Goal: Task Accomplishment & Management: Manage account settings

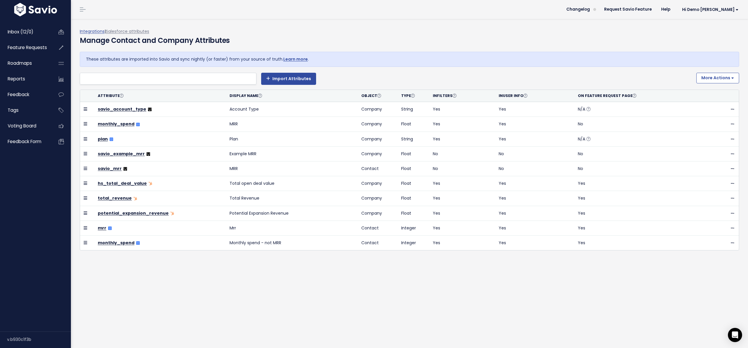
select select
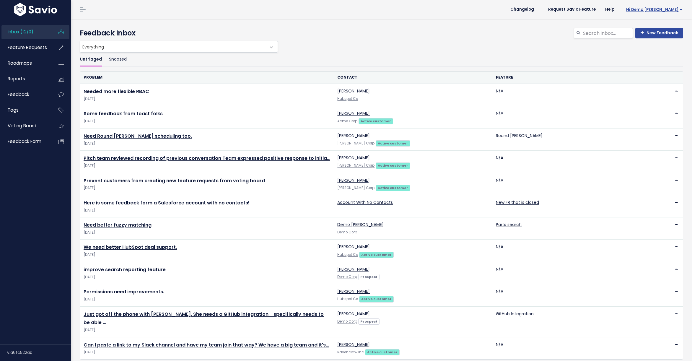
click at [658, 10] on span "Hi Demo [PERSON_NAME]" at bounding box center [654, 9] width 56 height 4
click at [651, 49] on link "Integrations" at bounding box center [662, 50] width 43 height 12
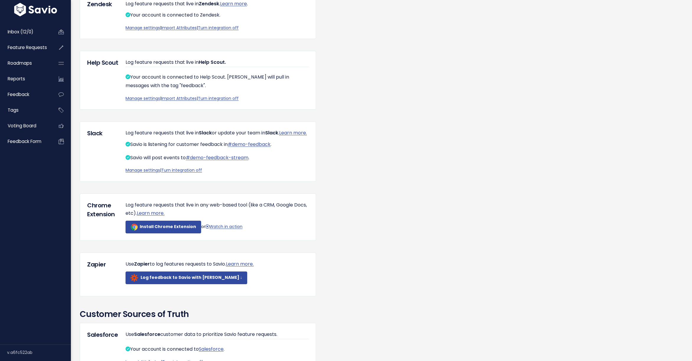
scroll to position [143, 0]
click at [174, 172] on link "Turn integration off" at bounding box center [181, 170] width 41 height 6
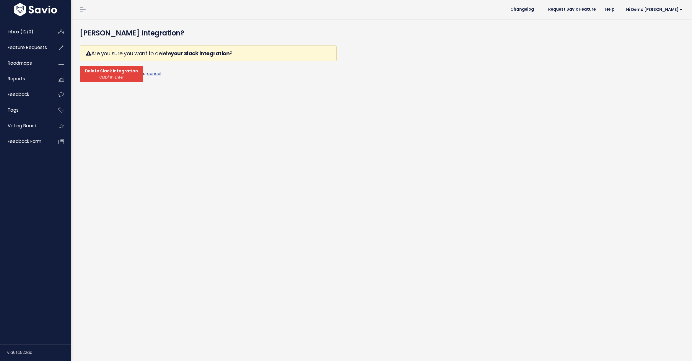
click at [118, 70] on span "Delete Slack Integration" at bounding box center [111, 71] width 53 height 5
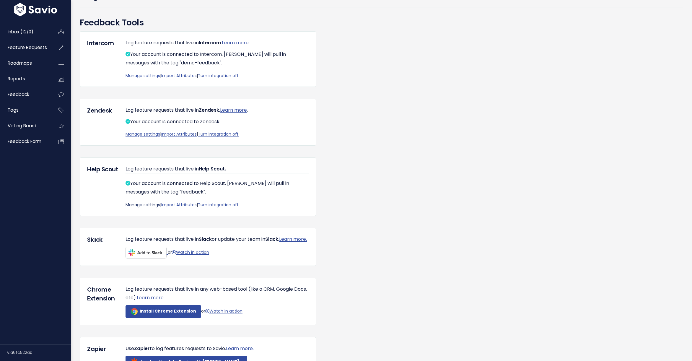
scroll to position [132, 0]
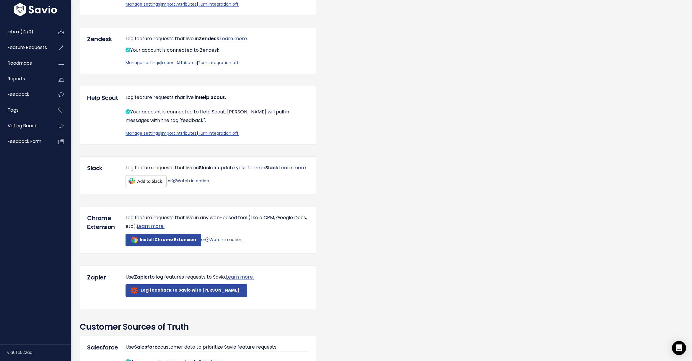
click at [139, 187] on img at bounding box center [145, 181] width 41 height 12
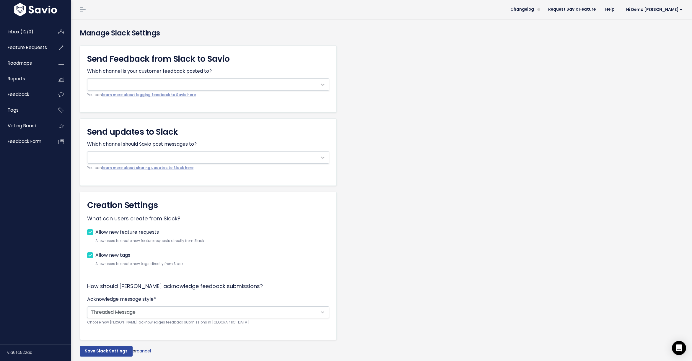
click at [136, 85] on span at bounding box center [202, 85] width 230 height 12
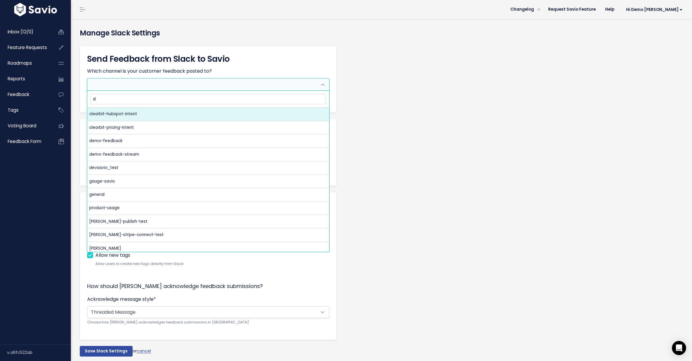
type input "de"
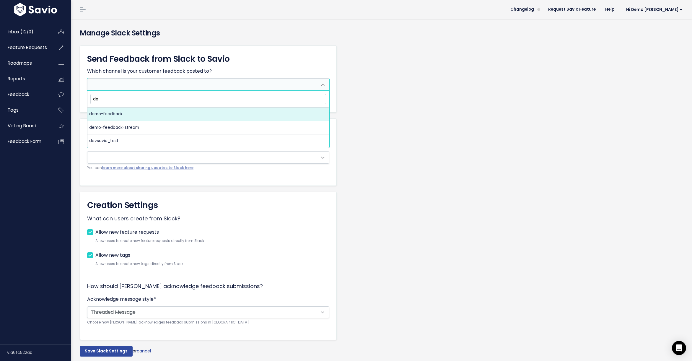
select select "C02BT2UUDJP"
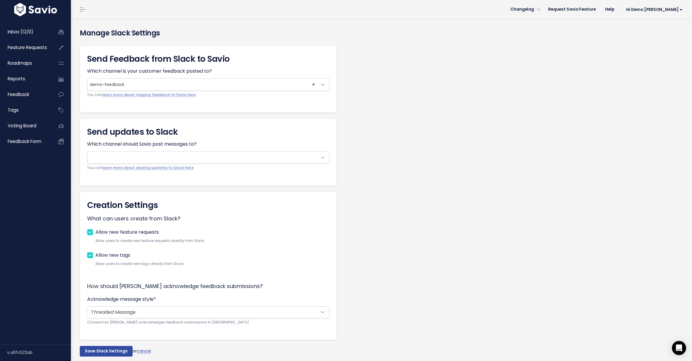
click at [121, 163] on span at bounding box center [202, 157] width 230 height 12
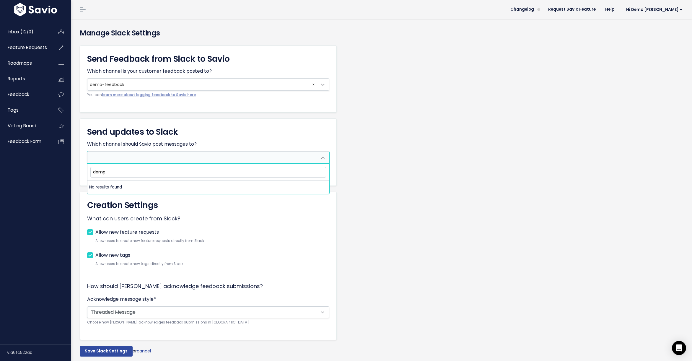
type input "dem"
select select "C03FKC8DXEZ"
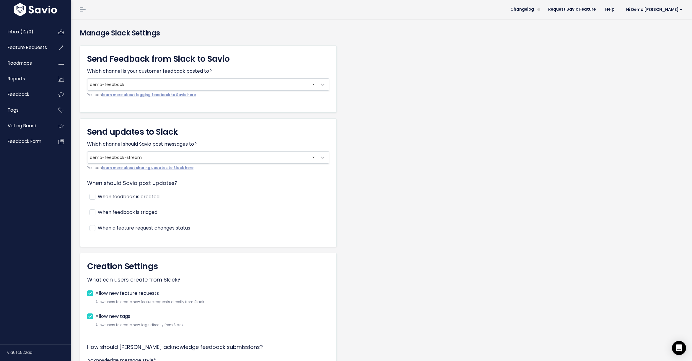
click at [98, 198] on label "When feedback is created" at bounding box center [129, 197] width 62 height 9
click at [98, 196] on input "When feedback is created" at bounding box center [100, 195] width 4 height 4
checkbox input "true"
click at [92, 208] on div "When feedback is triaged" at bounding box center [209, 212] width 240 height 9
click at [98, 211] on label "When feedback is triaged" at bounding box center [128, 212] width 60 height 9
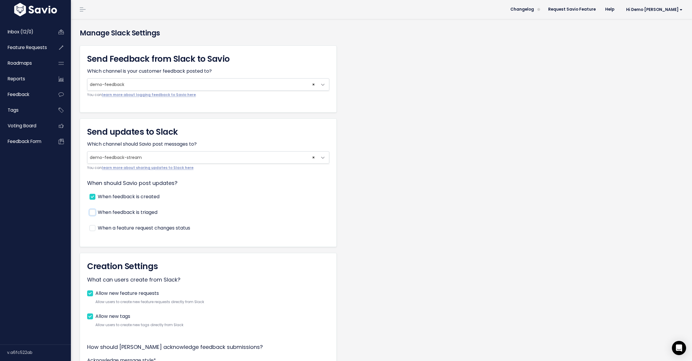
click at [98, 211] on input "When feedback is triaged" at bounding box center [100, 210] width 4 height 4
checkbox input "true"
click at [98, 226] on label "When a feature request changes status" at bounding box center [144, 228] width 92 height 9
click at [98, 226] on input "When a feature request changes status" at bounding box center [100, 226] width 4 height 4
checkbox input "true"
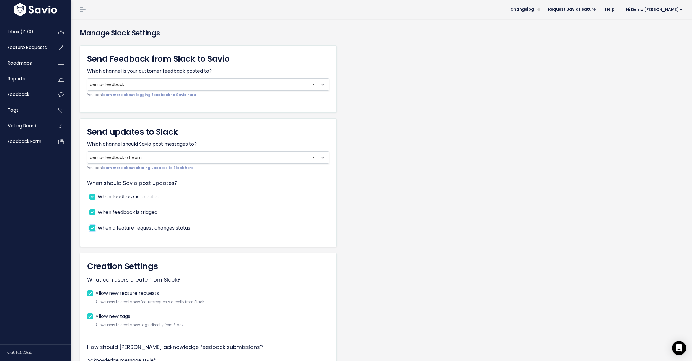
scroll to position [80, 0]
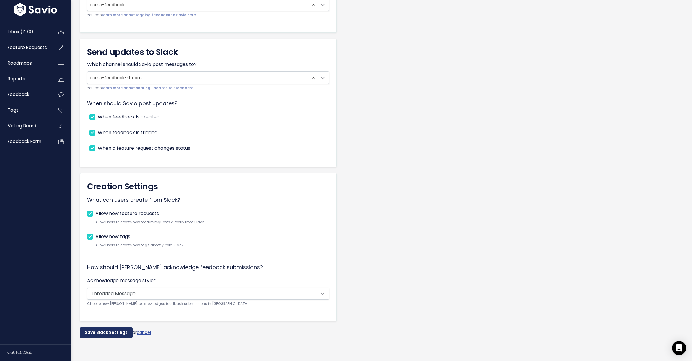
click at [100, 334] on input "Save Slack Settings" at bounding box center [106, 332] width 53 height 11
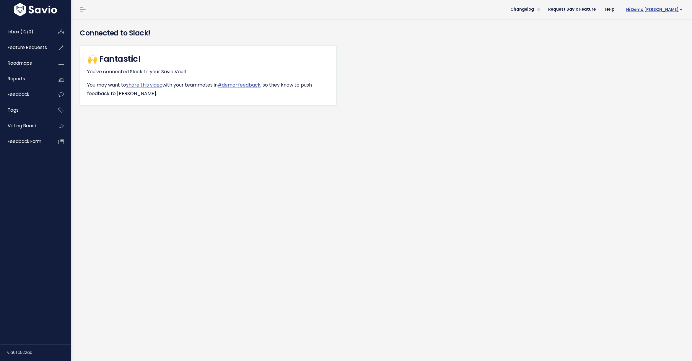
click at [666, 10] on span "Hi Demo [PERSON_NAME]" at bounding box center [654, 9] width 56 height 4
click at [655, 52] on link "Integrations" at bounding box center [662, 50] width 43 height 12
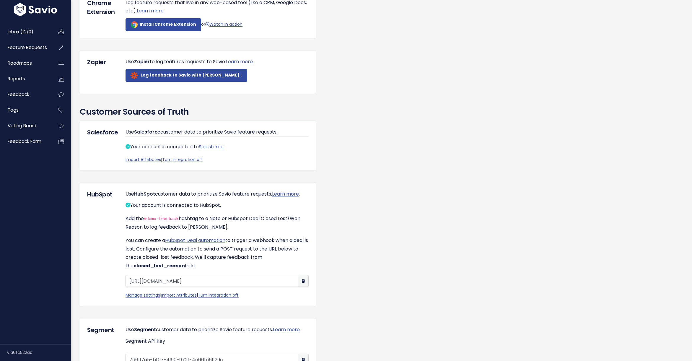
scroll to position [345, 0]
click at [181, 163] on link "Turn integration off" at bounding box center [182, 160] width 41 height 6
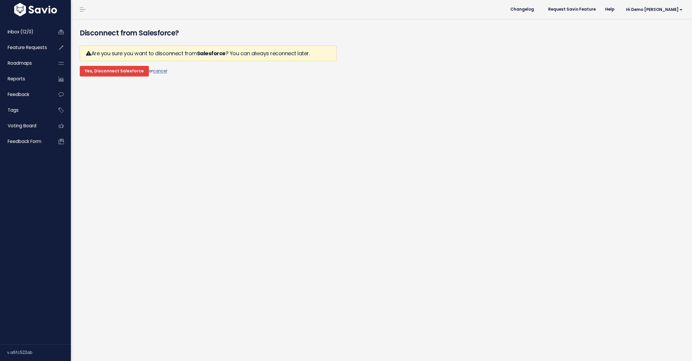
click at [110, 70] on input "Yes, Disconnect Salesforce" at bounding box center [114, 71] width 69 height 11
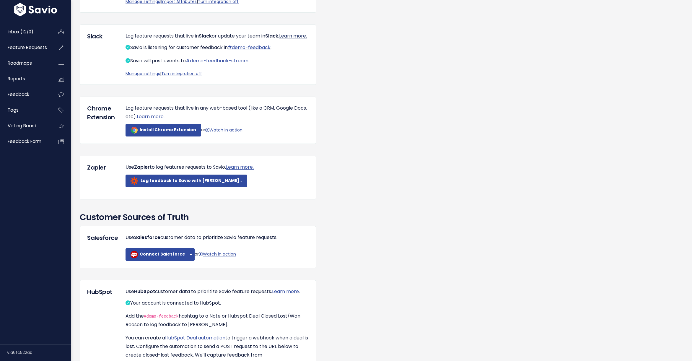
scroll to position [266, 0]
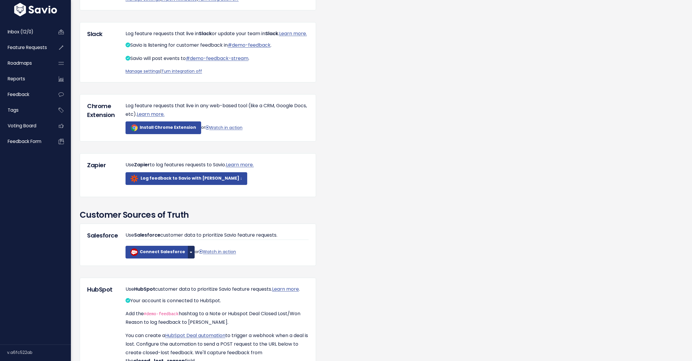
click at [188, 258] on button "button" at bounding box center [191, 252] width 7 height 13
click at [190, 274] on link "Connect Sandbox" at bounding box center [202, 268] width 45 height 12
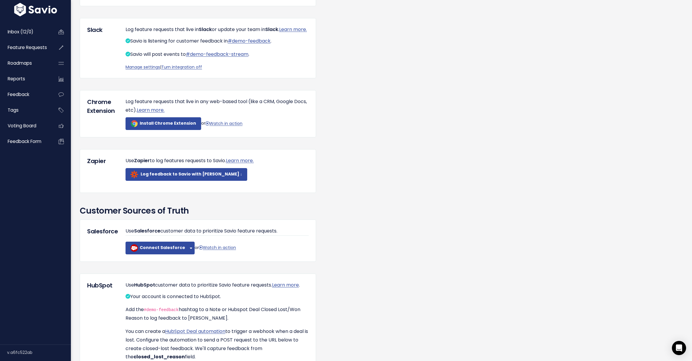
scroll to position [277, 0]
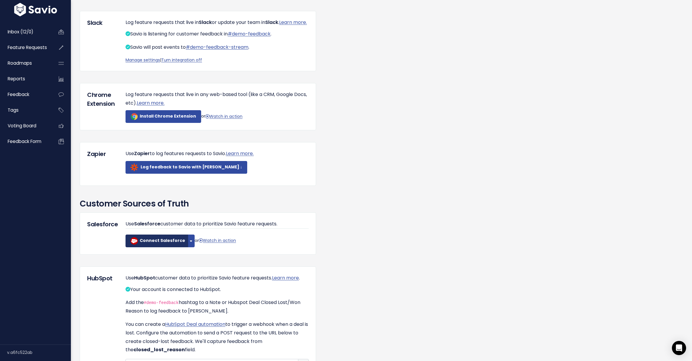
click at [157, 243] on b "Connect Salesforce" at bounding box center [162, 240] width 45 height 6
click at [423, 140] on div "Error connecting Salesforce: "OAUTH_APP_ACCESS_DENIED - user is not admin appro…" at bounding box center [381, 228] width 612 height 973
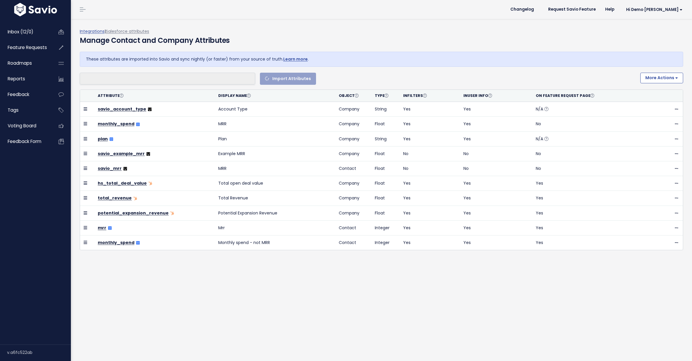
select select
click at [138, 81] on li at bounding box center [166, 78] width 170 height 7
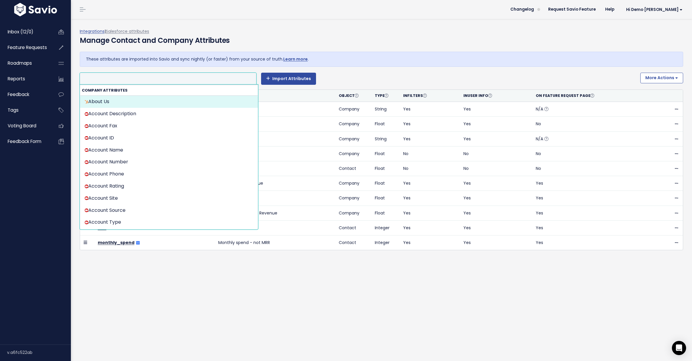
type input "a"
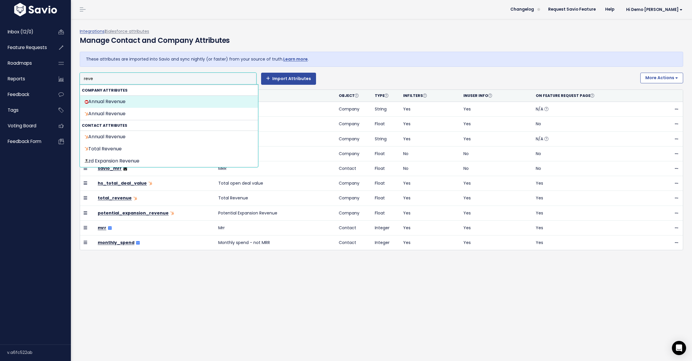
type input "reve"
select select "{"id": null, "source_id": 6, "source_name": "Salesforce", "crm_object_type": "A…"
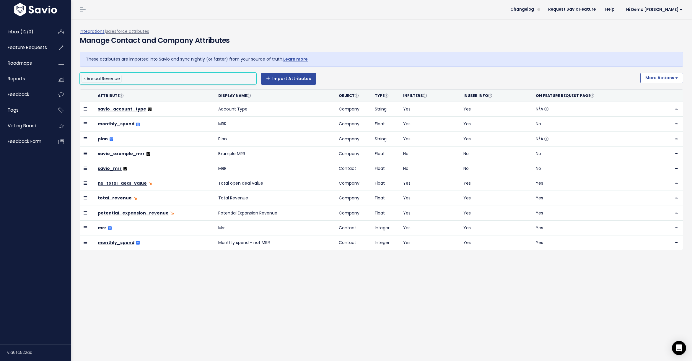
scroll to position [81, 0]
click at [290, 79] on button "Import Attributes" at bounding box center [288, 79] width 55 height 12
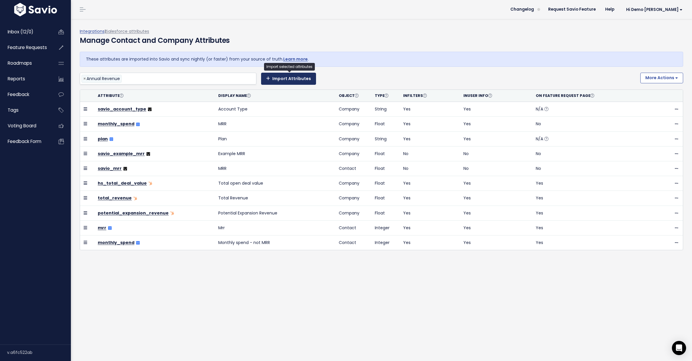
select select
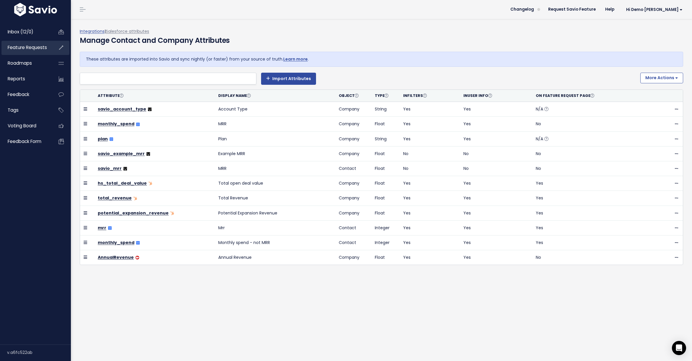
click at [26, 45] on span "Feature Requests" at bounding box center [27, 47] width 39 height 6
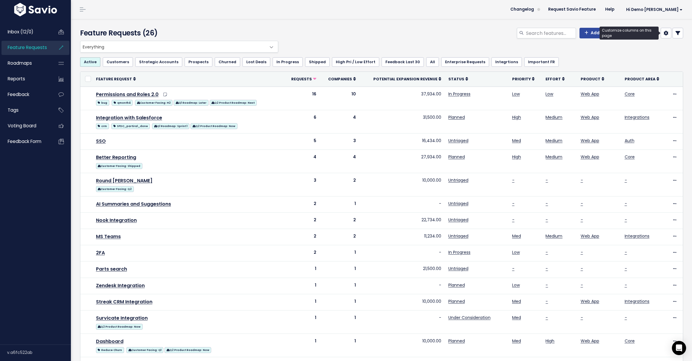
click at [666, 33] on icon at bounding box center [665, 33] width 5 height 5
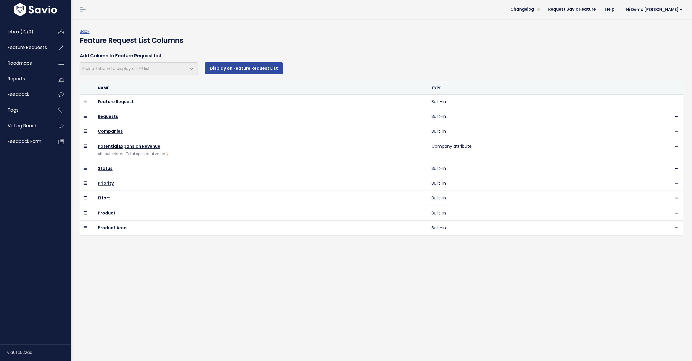
click at [149, 66] on span "Pick attribute to display on FR list..." at bounding box center [117, 69] width 70 height 6
select select
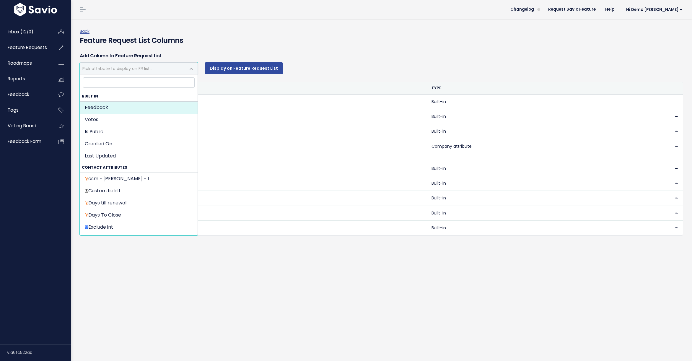
click at [149, 66] on span "Pick attribute to display on FR list..." at bounding box center [117, 69] width 70 height 6
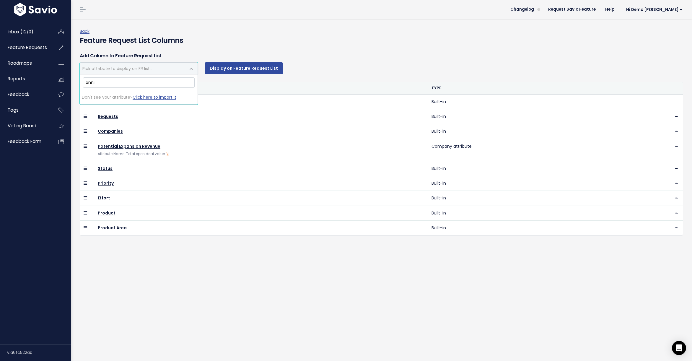
type input "[PERSON_NAME]"
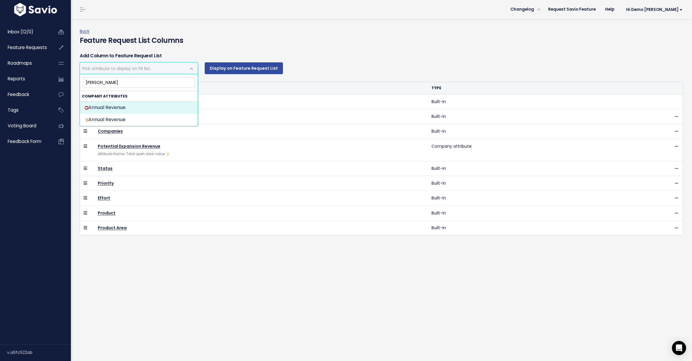
select select "{"id": 60685, "source_id": 6, "source_name": "Salesforce", "crm_object_type": "…"
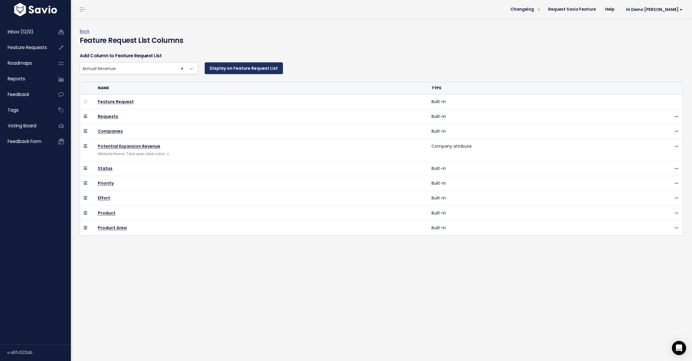
click at [234, 71] on button "Display on Feature Request List" at bounding box center [244, 68] width 78 height 12
select select
drag, startPoint x: 87, startPoint y: 243, endPoint x: 82, endPoint y: 251, distance: 9.6
click at [82, 251] on td at bounding box center [87, 246] width 14 height 22
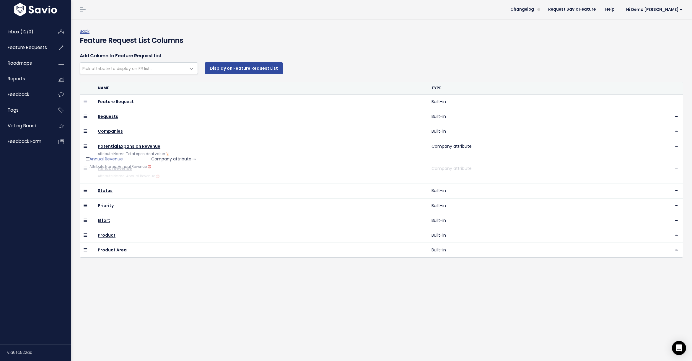
drag, startPoint x: 85, startPoint y: 242, endPoint x: 91, endPoint y: 162, distance: 80.8
click at [84, 29] on link "Back" at bounding box center [85, 31] width 10 height 6
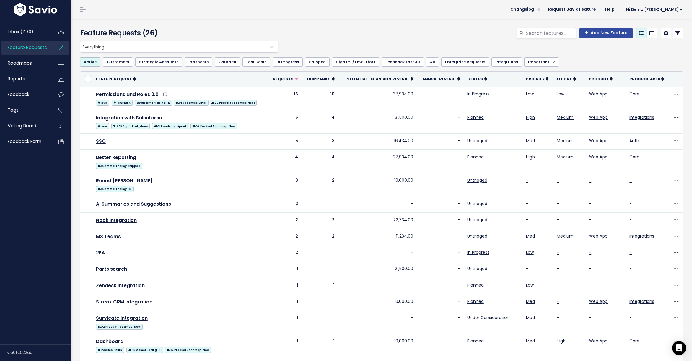
click at [443, 79] on span "Annual Revenue" at bounding box center [439, 78] width 34 height 5
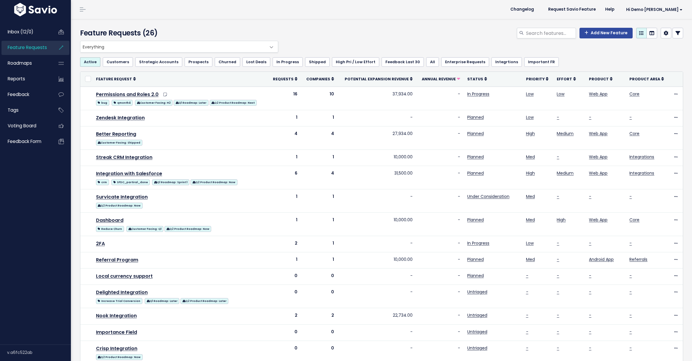
click at [443, 79] on span "Annual Revenue" at bounding box center [439, 78] width 34 height 5
click at [434, 79] on span "Annual Revenue" at bounding box center [439, 78] width 34 height 5
